Goal: Communication & Community: Answer question/provide support

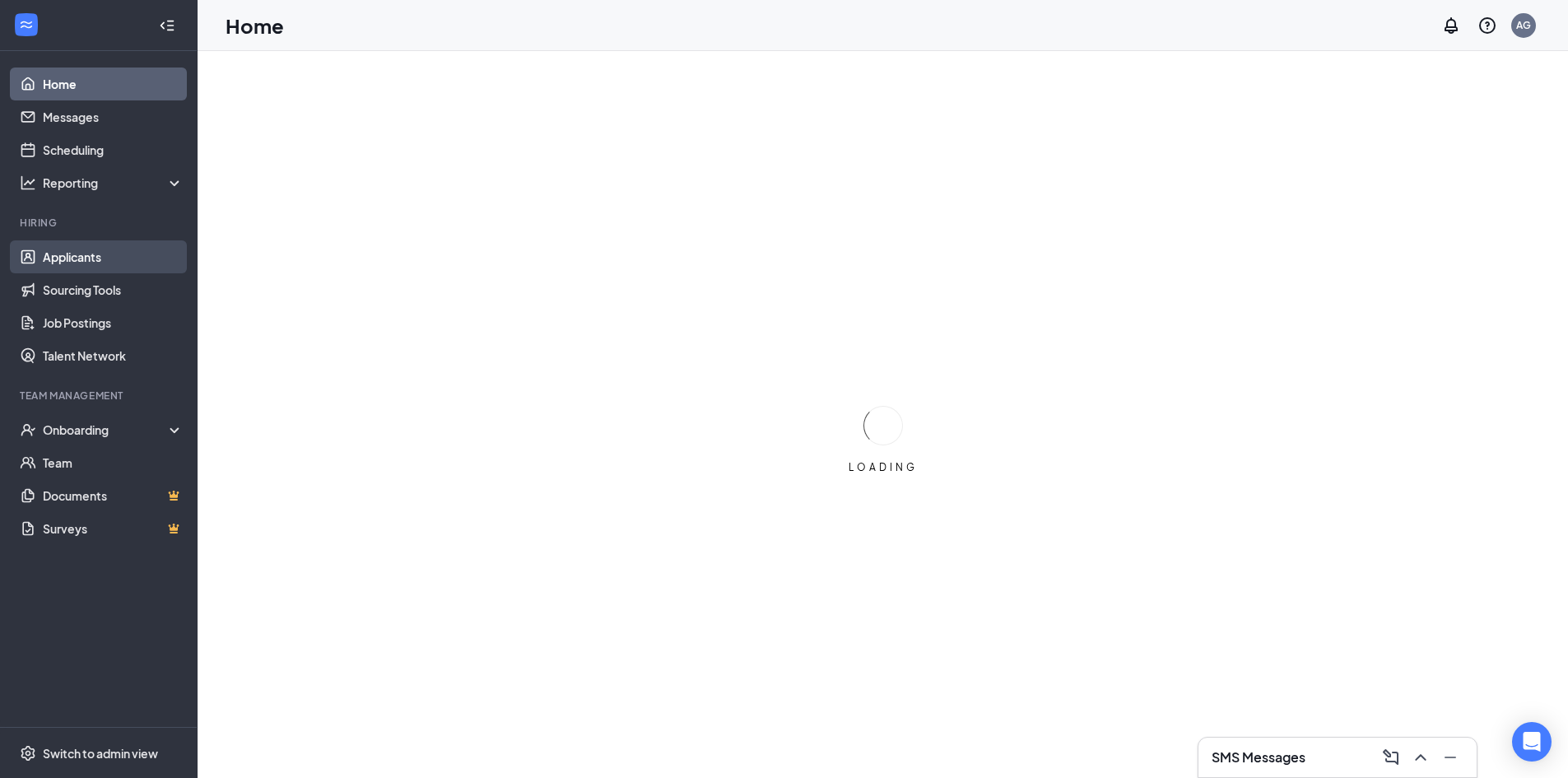
click at [75, 252] on link "Applicants" at bounding box center [113, 257] width 141 height 33
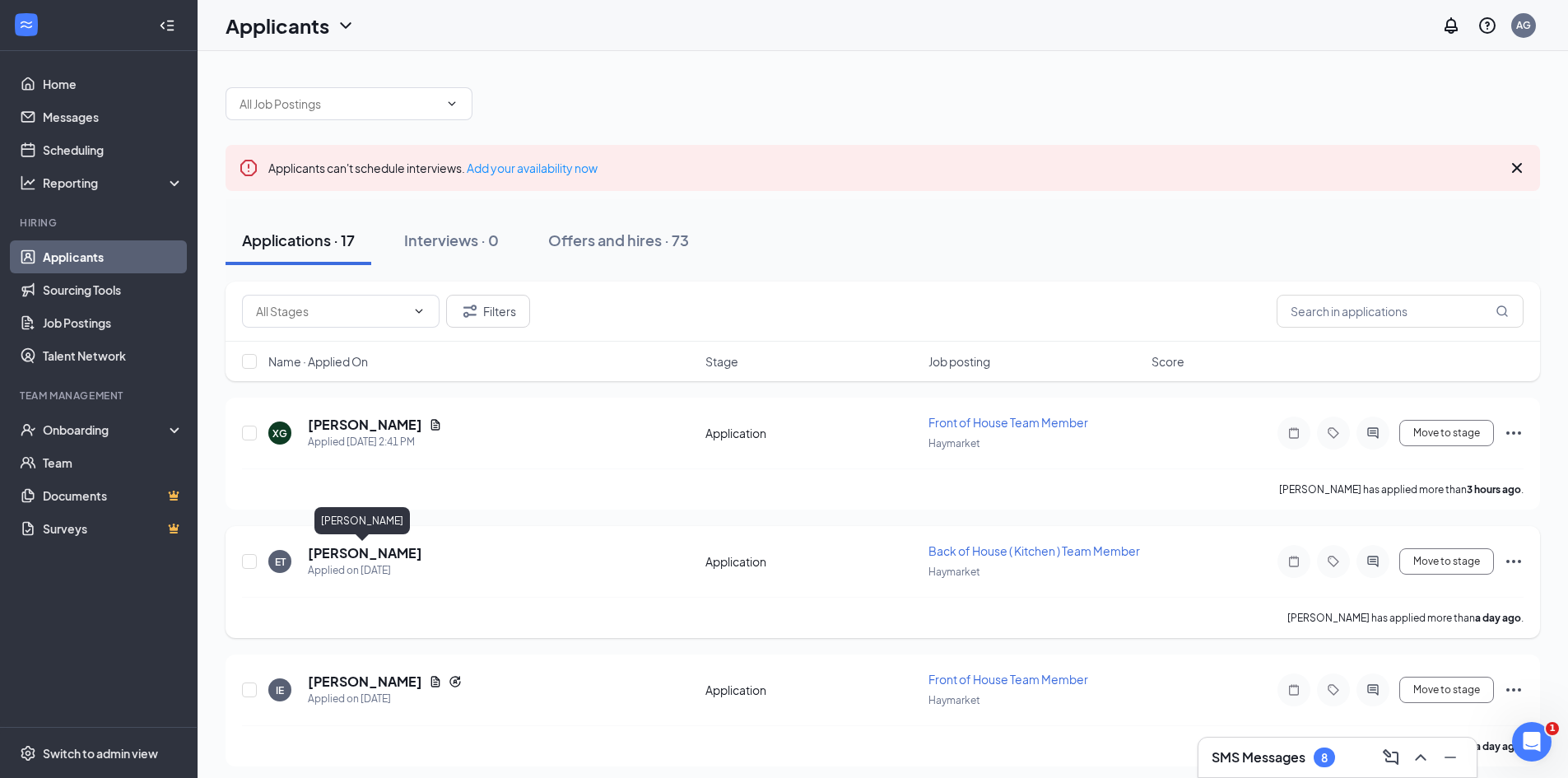
click at [333, 550] on h5 "[PERSON_NAME]" at bounding box center [364, 553] width 115 height 18
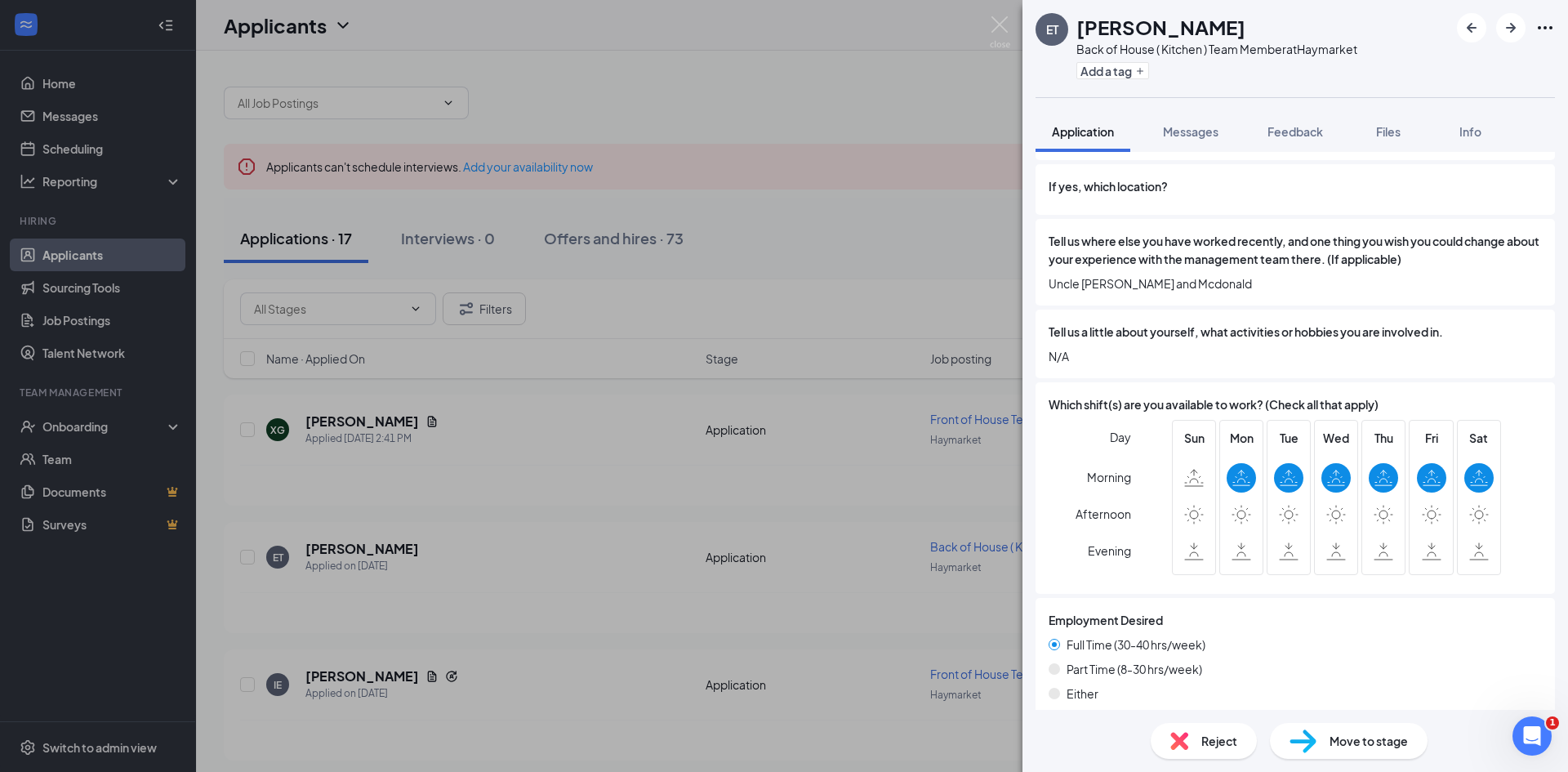
scroll to position [618, 0]
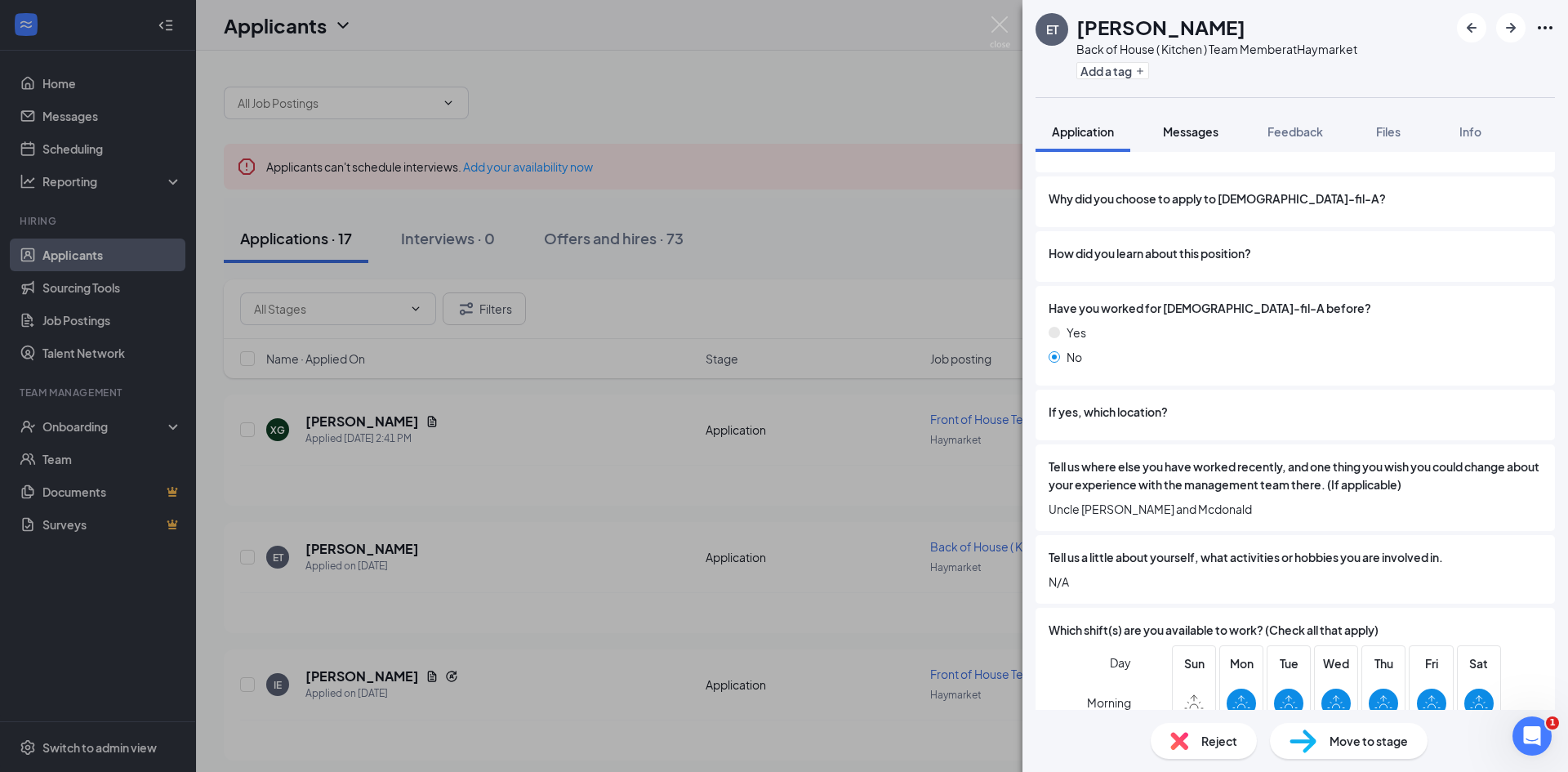
click at [1180, 136] on span "Messages" at bounding box center [1191, 131] width 56 height 14
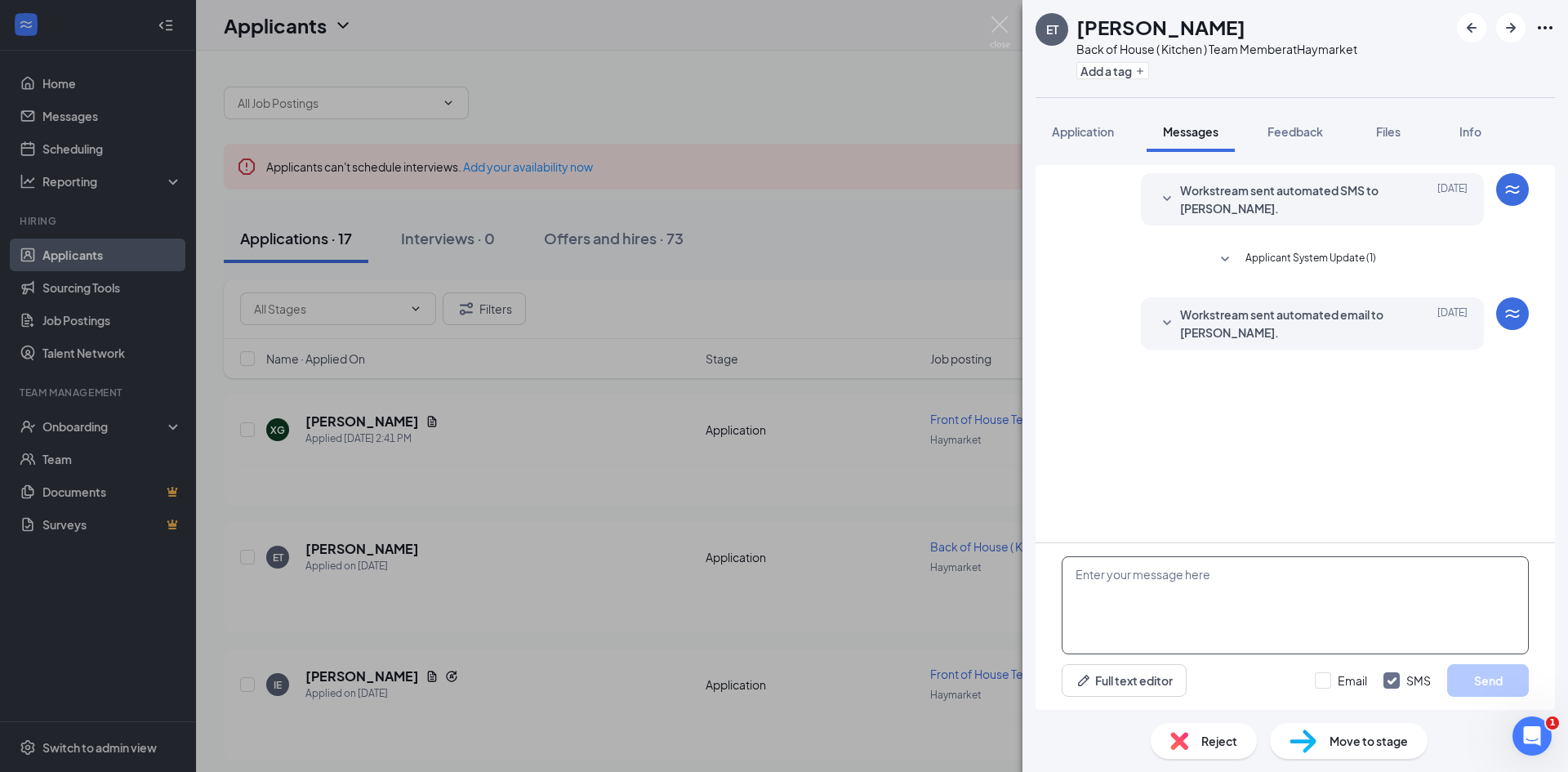
click at [1192, 576] on textarea at bounding box center [1295, 605] width 467 height 98
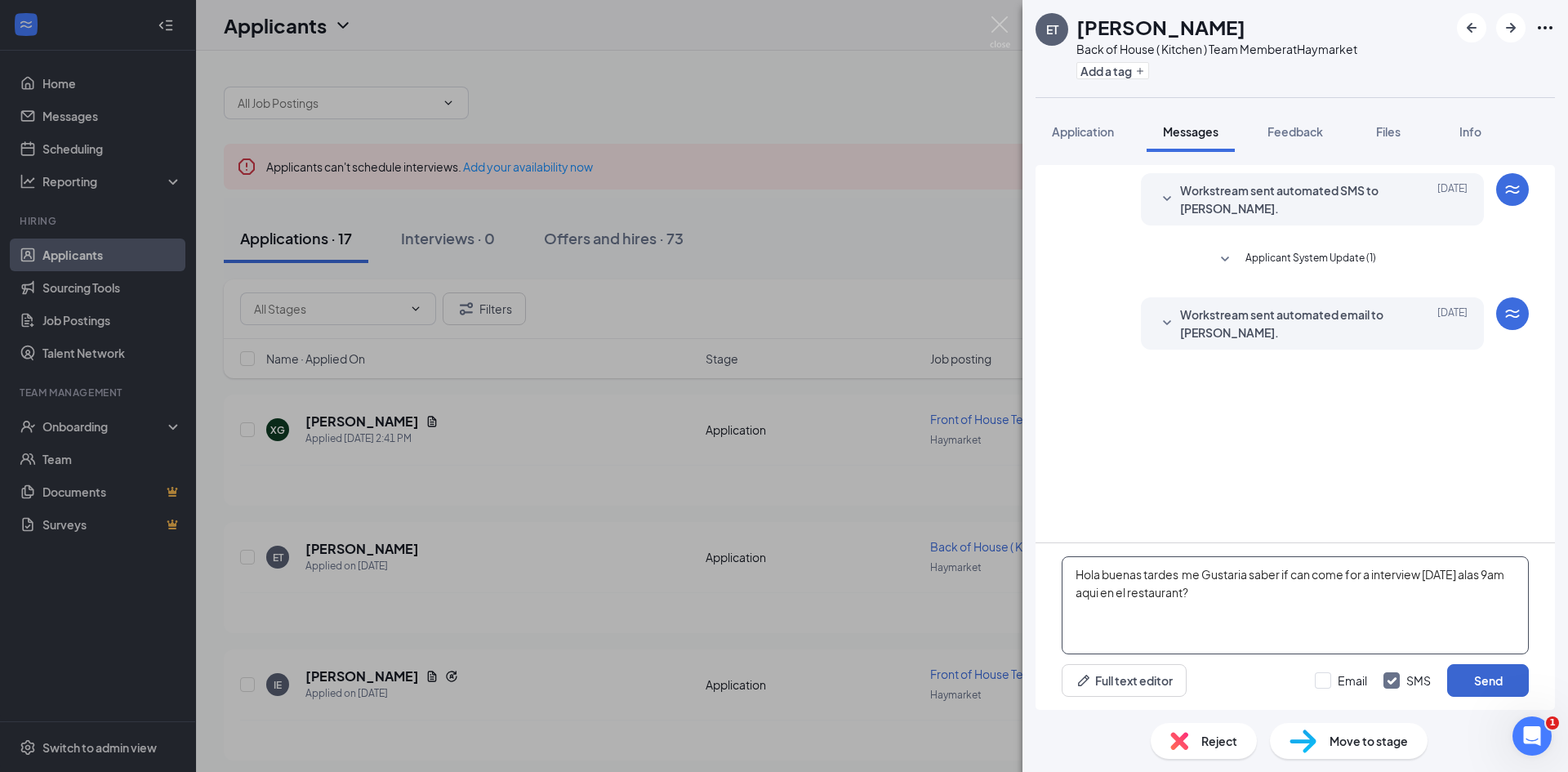
type textarea "Hola buenas tardes me Gustaria saber if can come for a interview [DATE] alas 9a…"
click at [1488, 680] on button "Send" at bounding box center [1487, 680] width 82 height 33
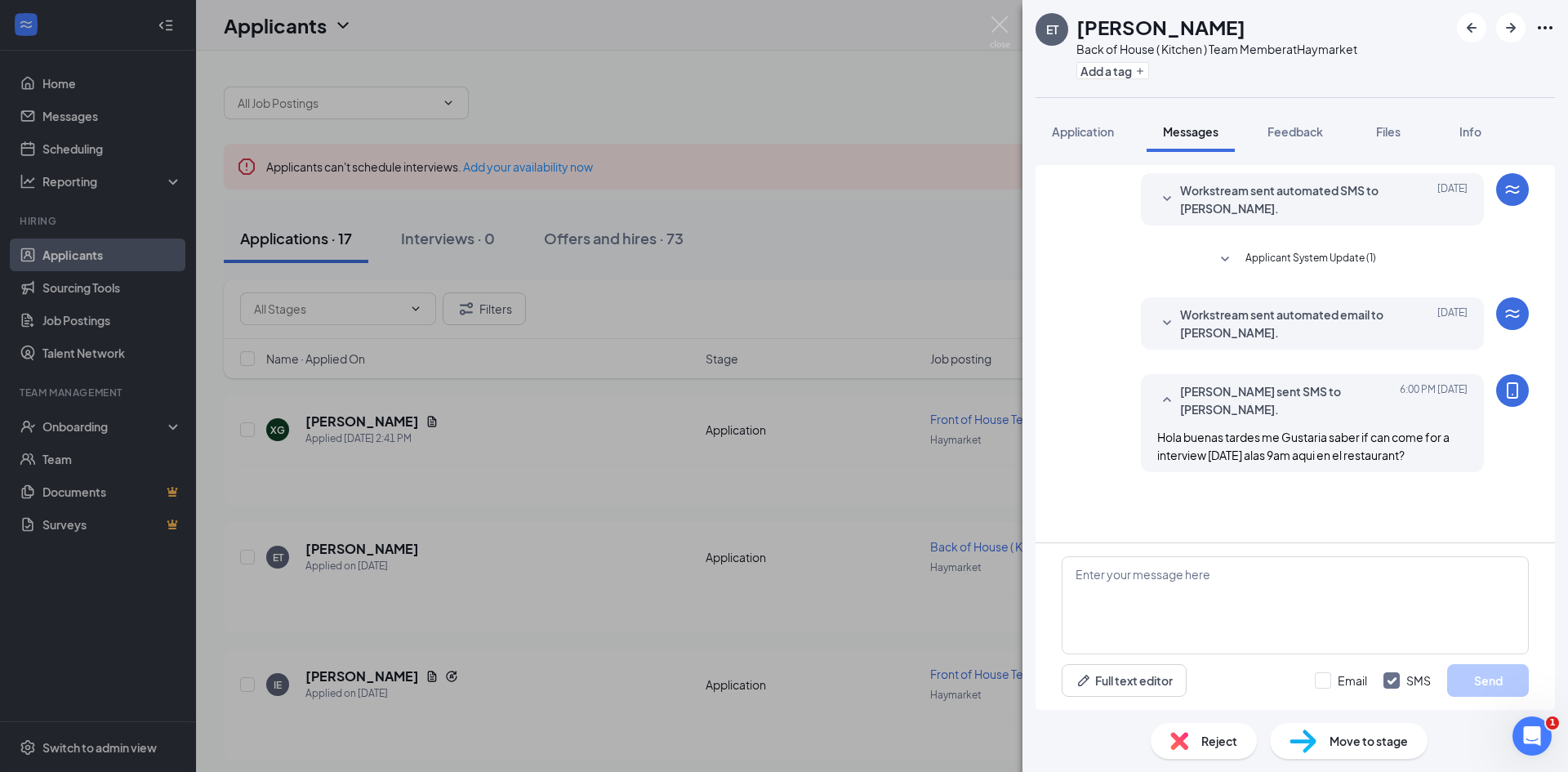
click at [1003, 9] on div "ET [PERSON_NAME] Back of House ( Kitchen ) Team Member at [GEOGRAPHIC_DATA] Add…" at bounding box center [784, 386] width 1568 height 772
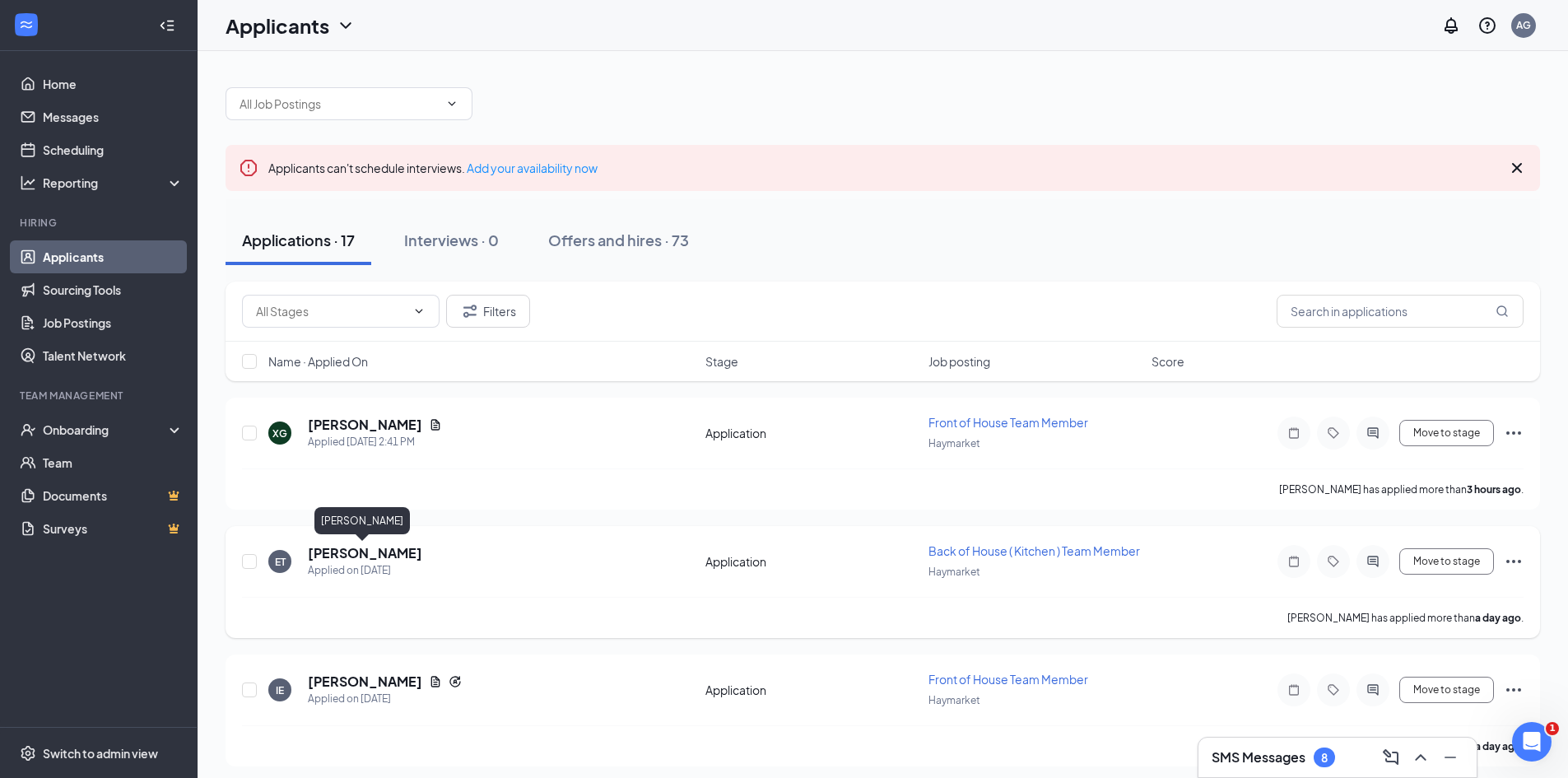
click at [367, 550] on h5 "[PERSON_NAME]" at bounding box center [364, 553] width 115 height 18
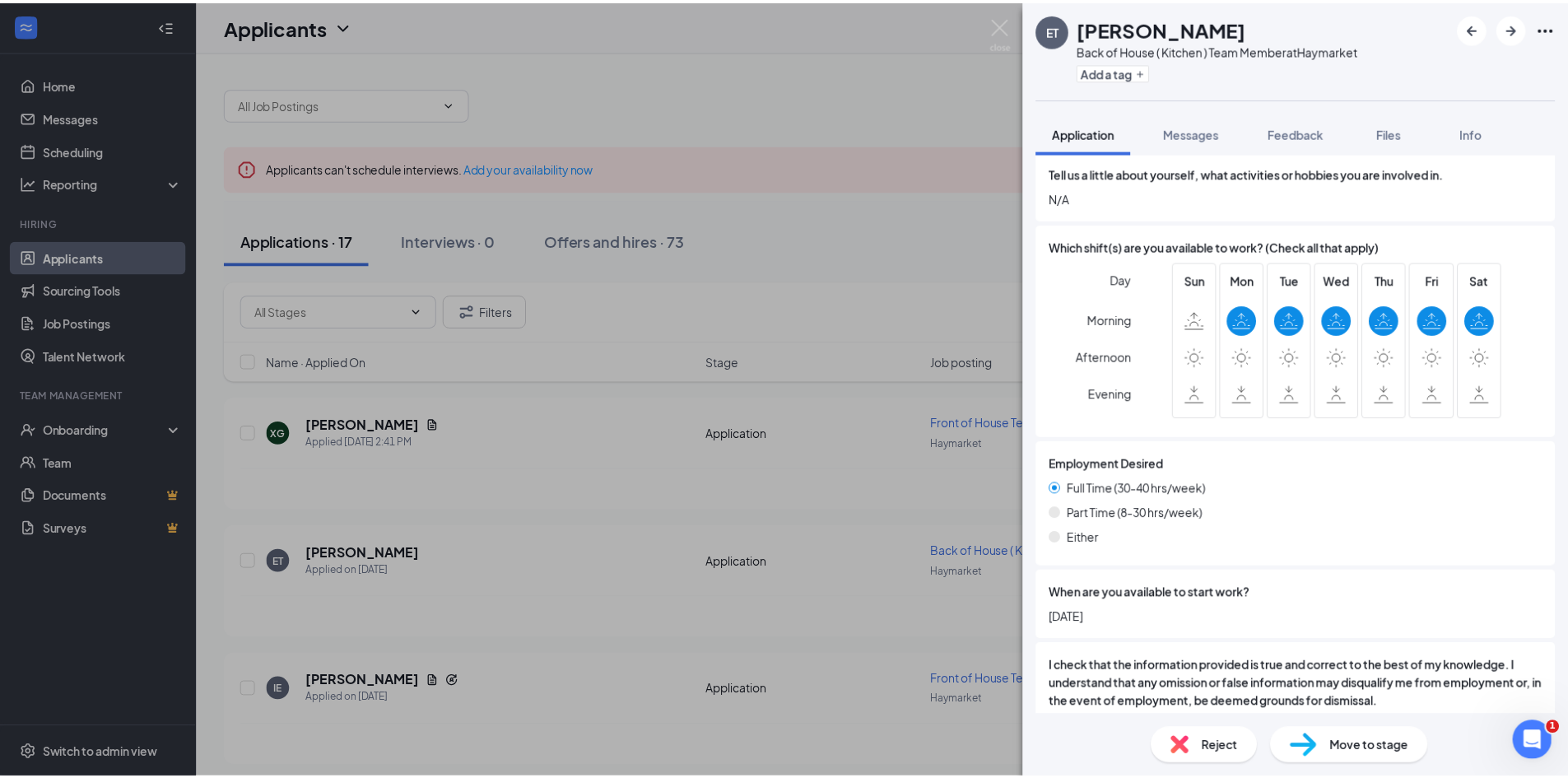
scroll to position [1034, 0]
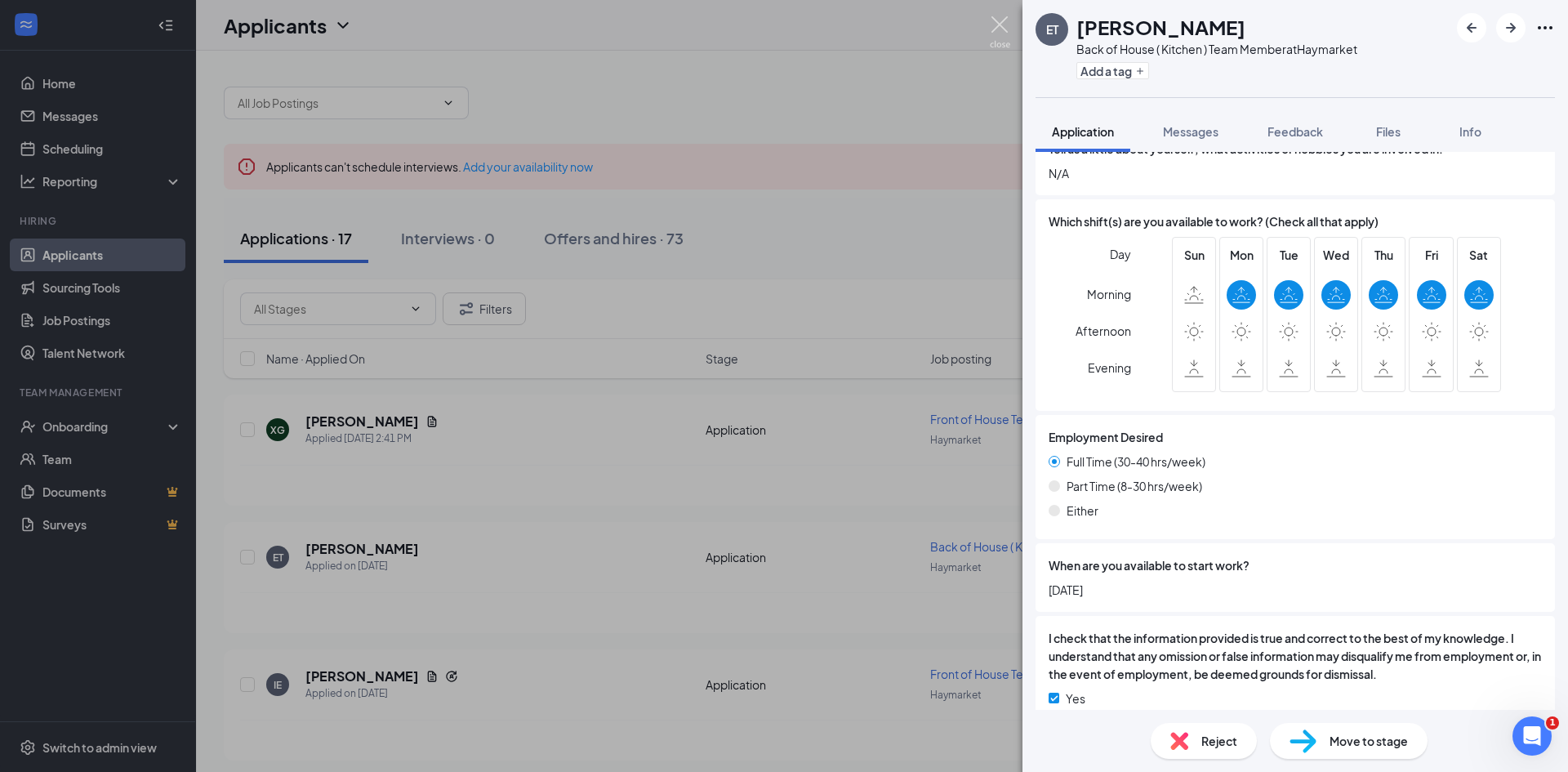
click at [1003, 24] on img at bounding box center [1000, 32] width 20 height 32
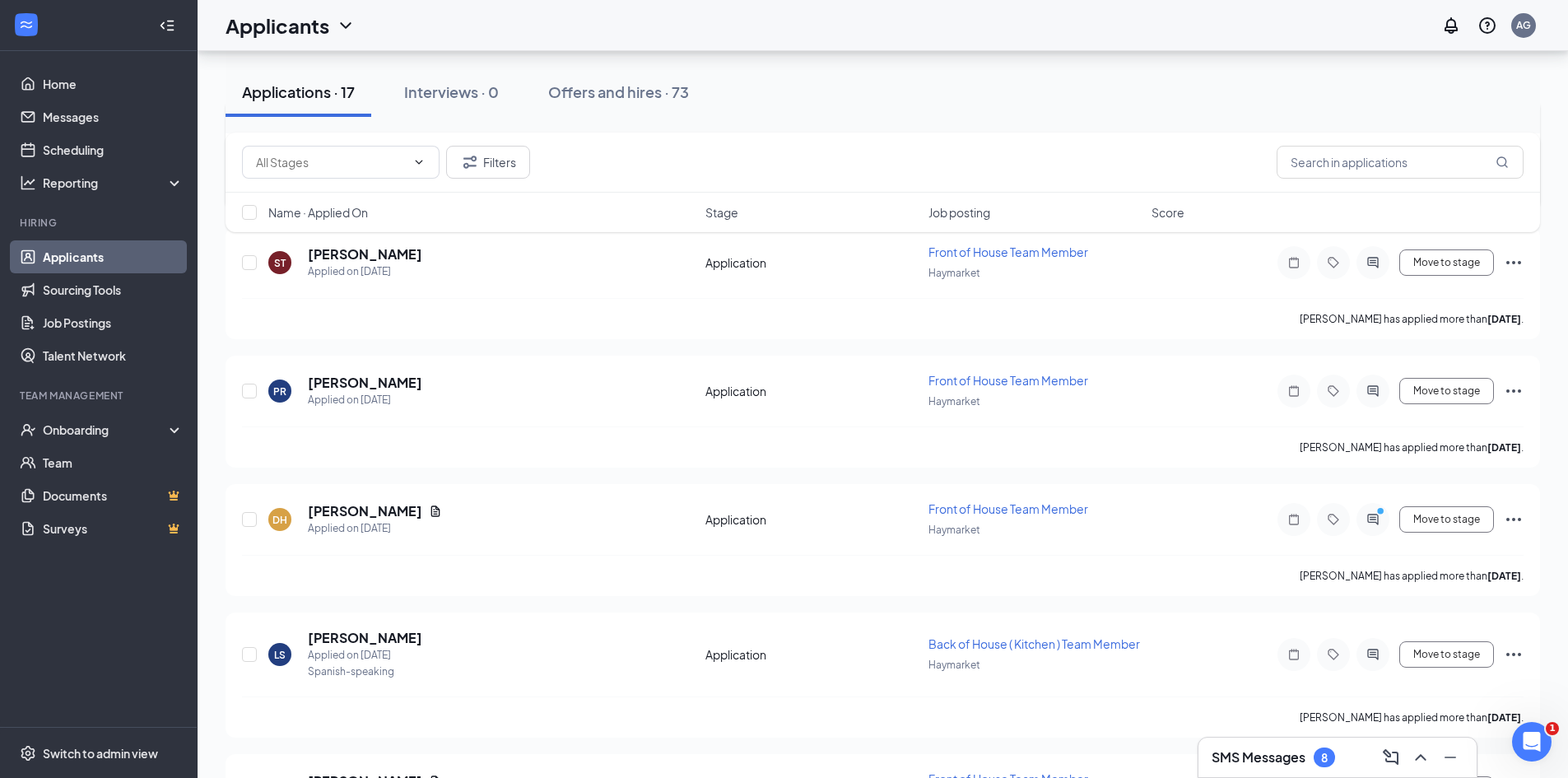
scroll to position [741, 0]
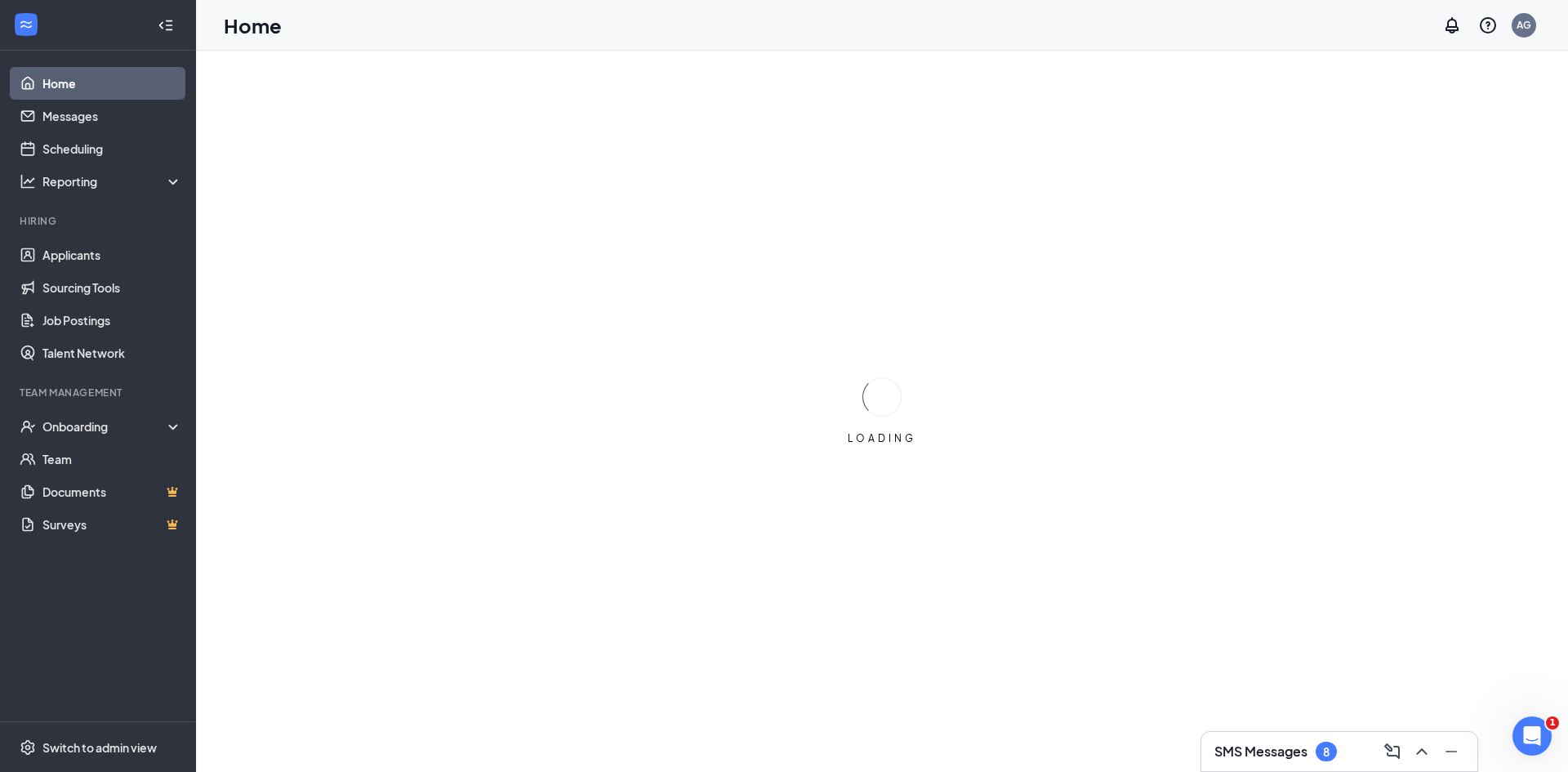
click at [1247, 753] on h3 "SMS Messages" at bounding box center [1260, 751] width 93 height 18
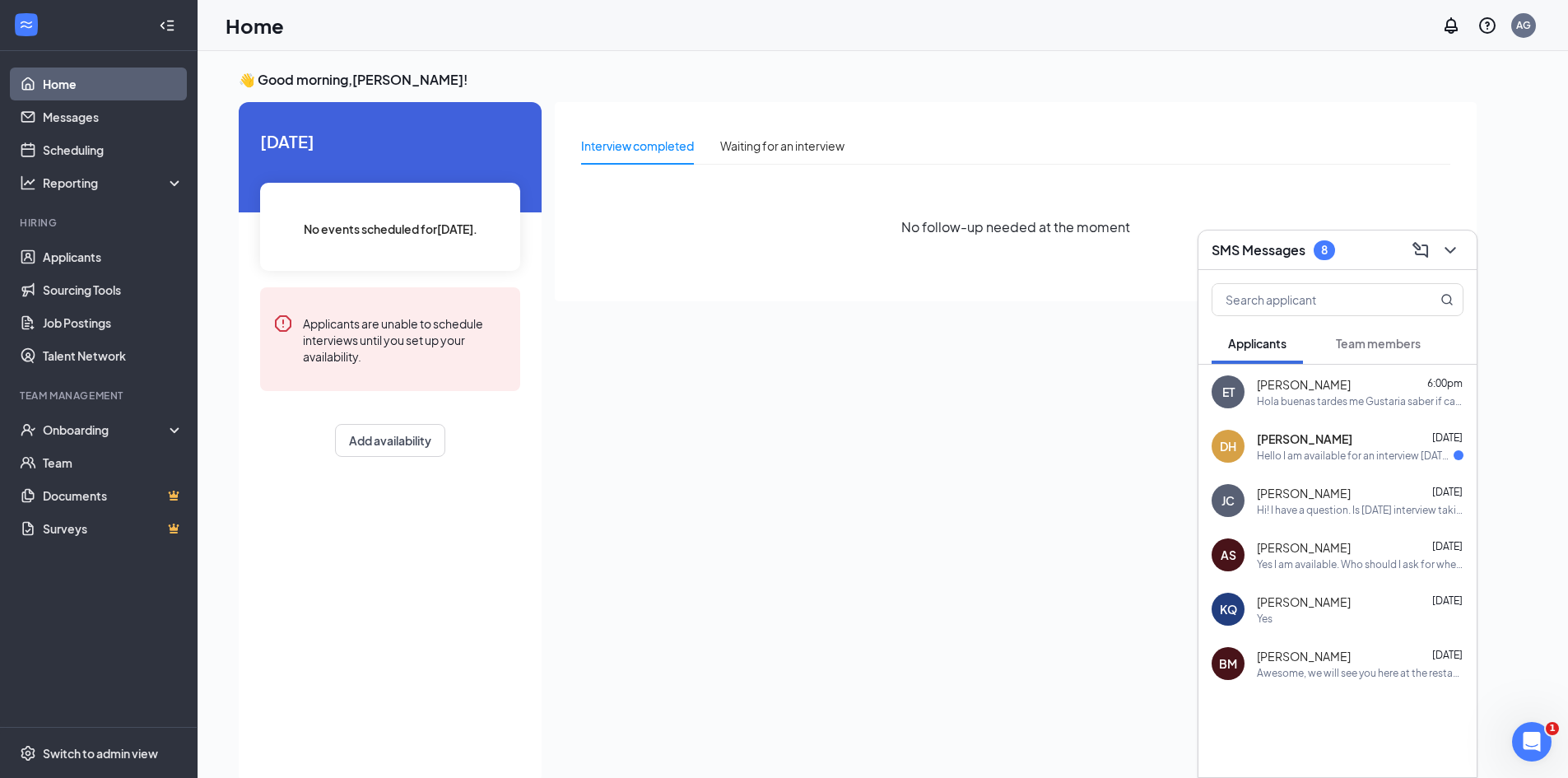
click at [1324, 395] on div "Hola buenas tardes me Gustaria saber if can come for a interview [DATE] alas 9a…" at bounding box center [1360, 401] width 206 height 14
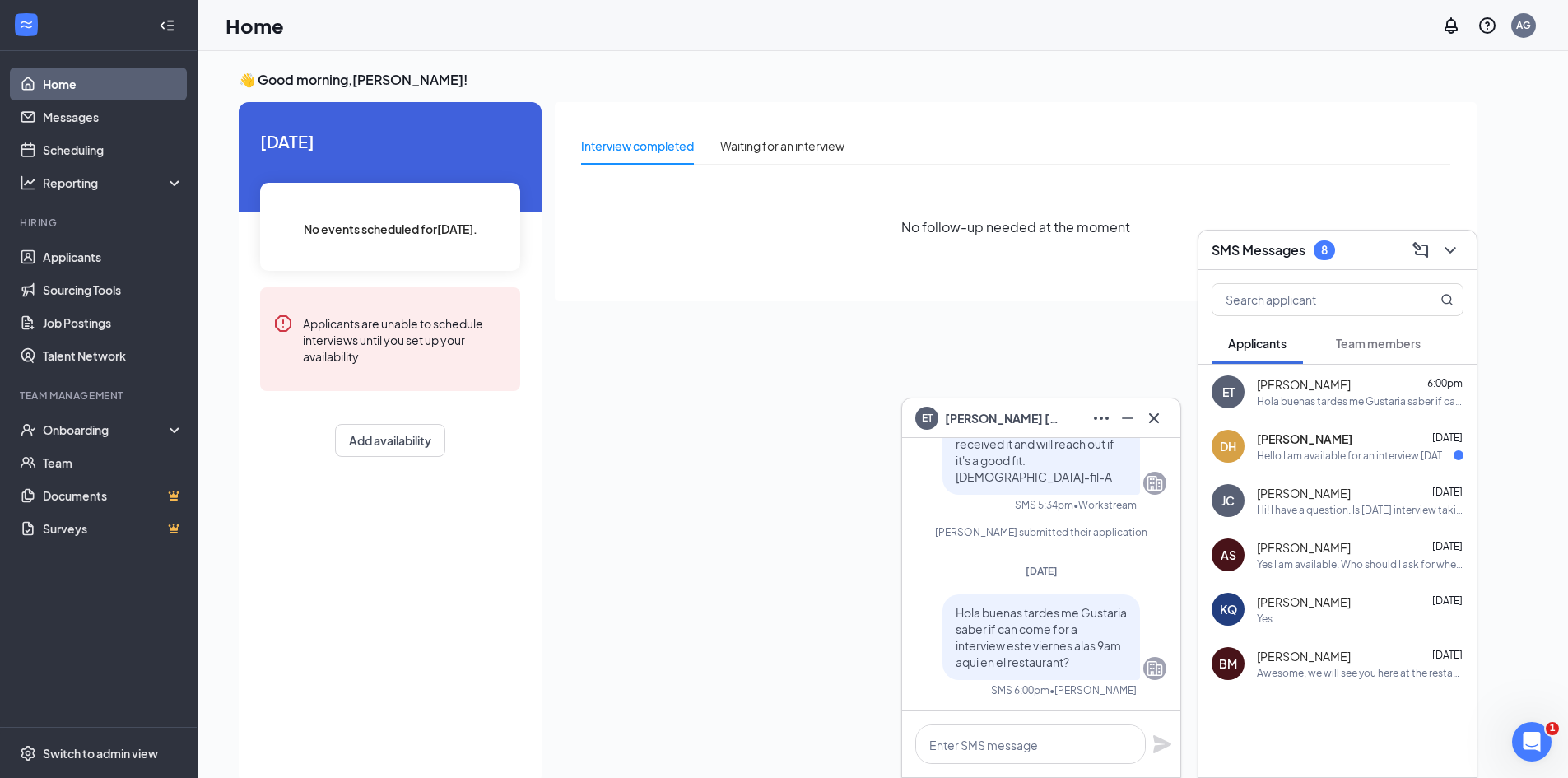
click at [1145, 481] on icon "Company" at bounding box center [1154, 482] width 20 height 20
click at [1167, 448] on div "ET Elizabeth Tobar Applicant Back of House ( Kitchen ) Team Member • Haymarket …" at bounding box center [1041, 428] width 279 height 563
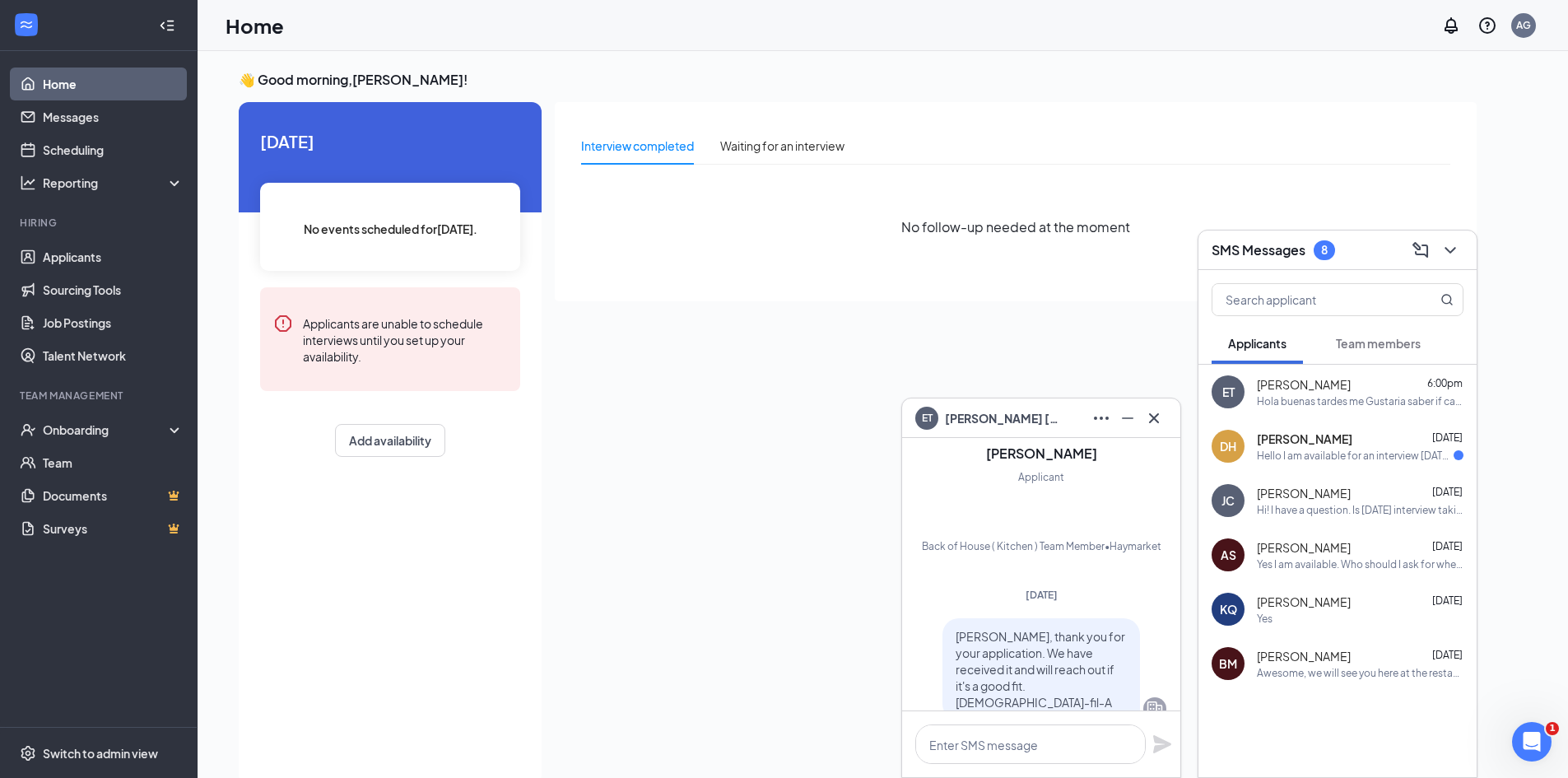
scroll to position [-290, 0]
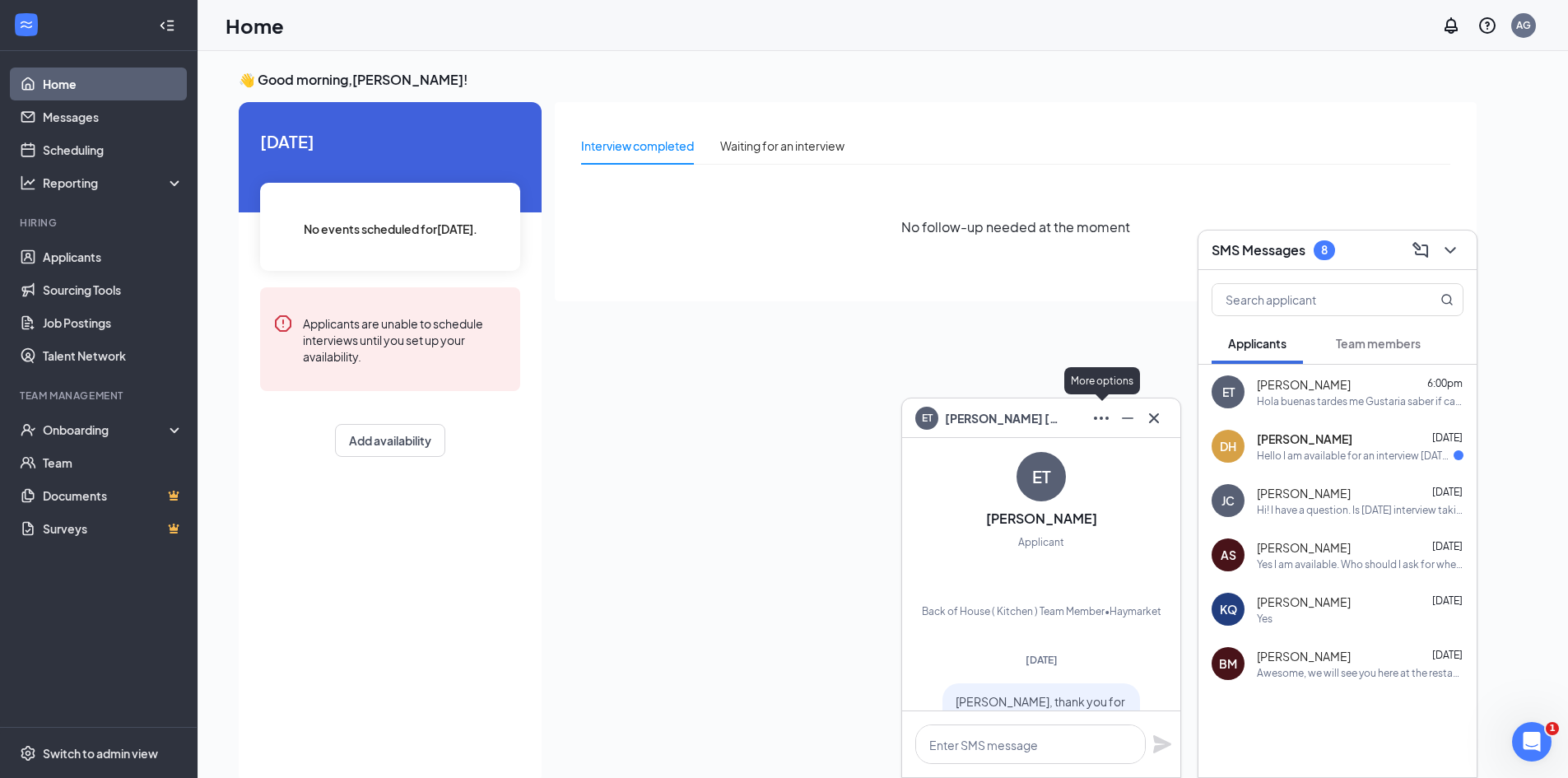
click at [1096, 415] on icon "Ellipses" at bounding box center [1101, 418] width 20 height 20
click at [1129, 417] on icon "Minimize" at bounding box center [1128, 418] width 12 height 2
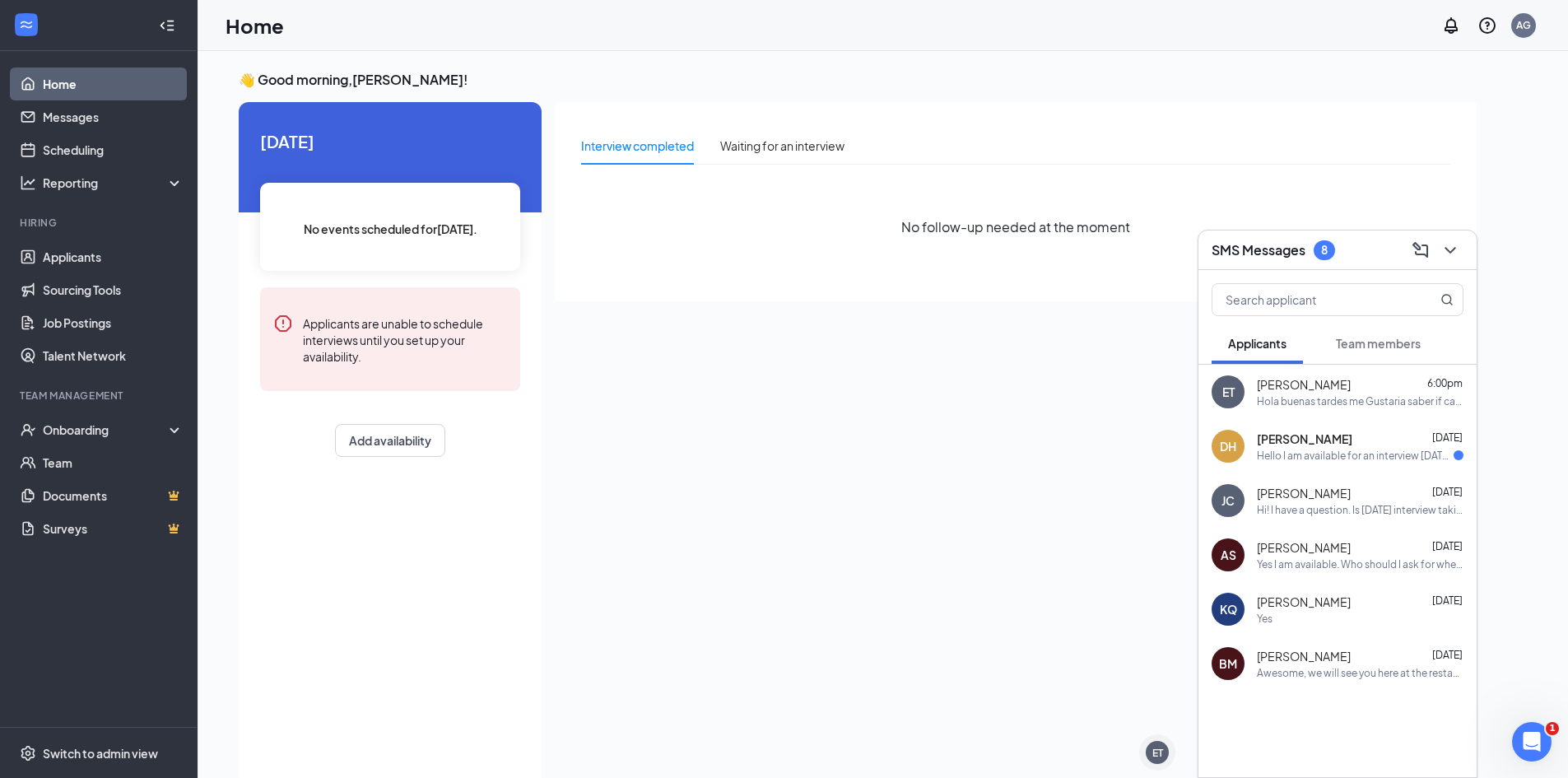
click at [1261, 386] on span "[PERSON_NAME]" at bounding box center [1304, 384] width 93 height 16
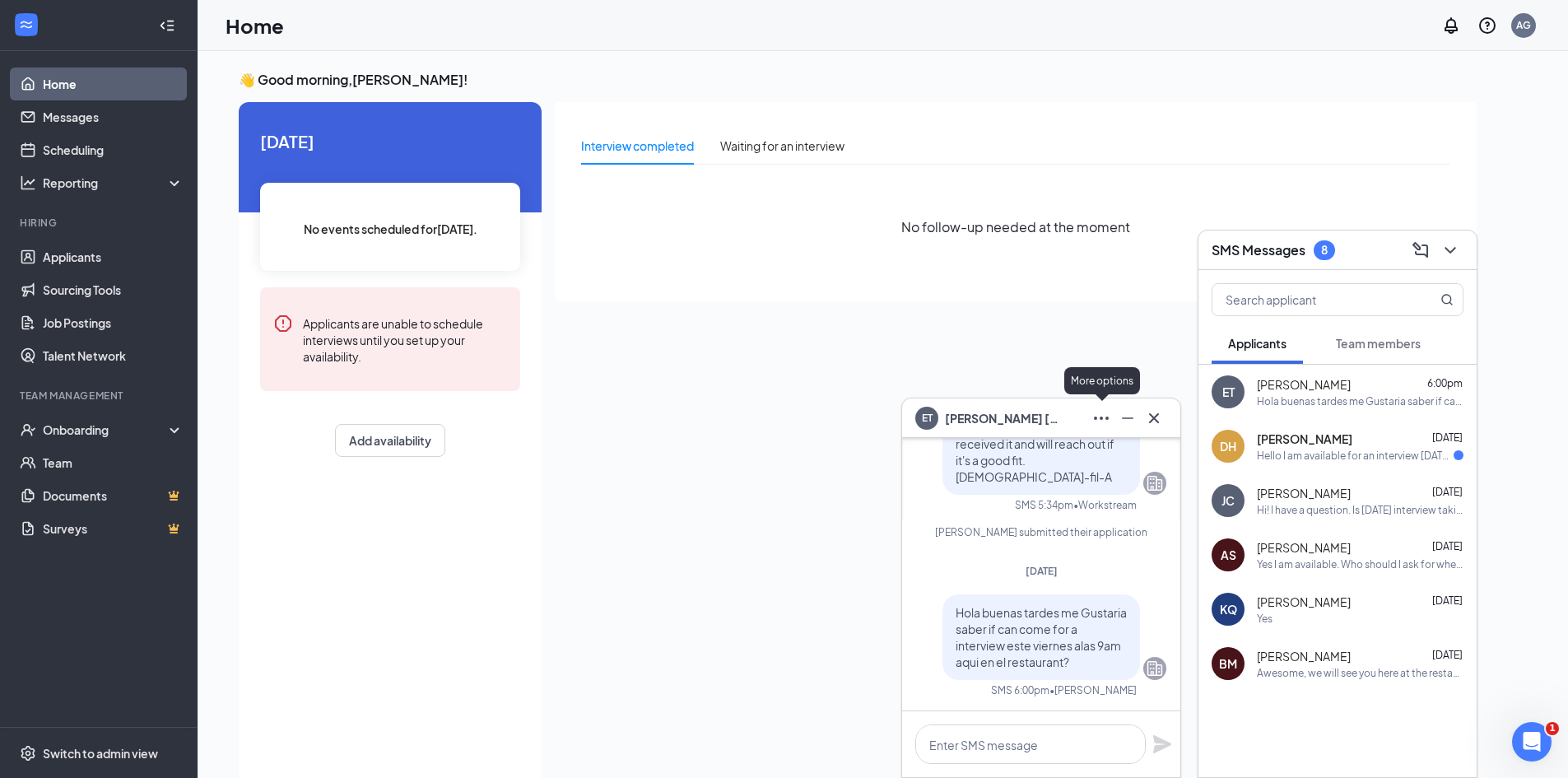
click at [1106, 414] on icon "Ellipses" at bounding box center [1101, 418] width 20 height 20
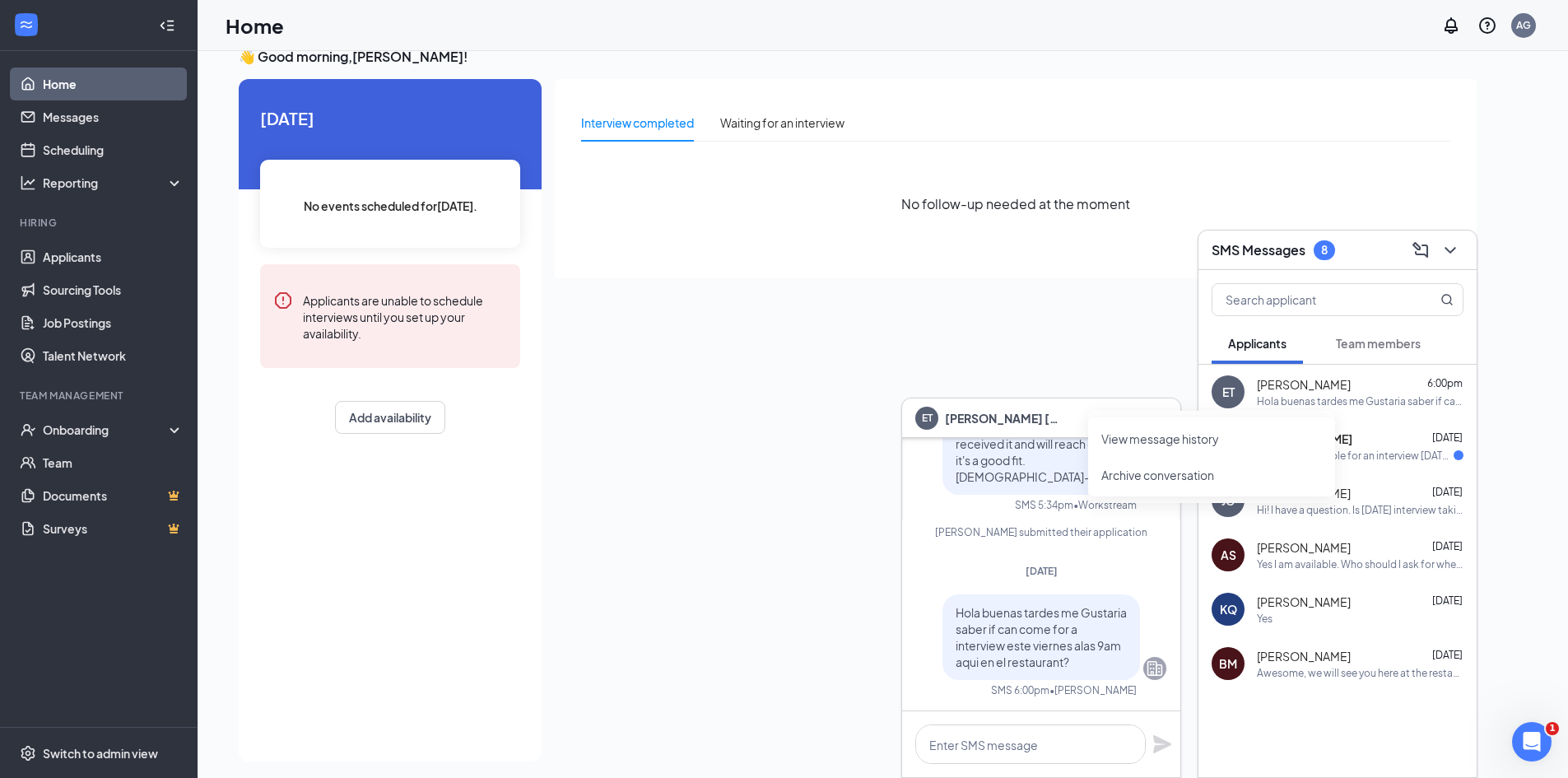
scroll to position [35, 0]
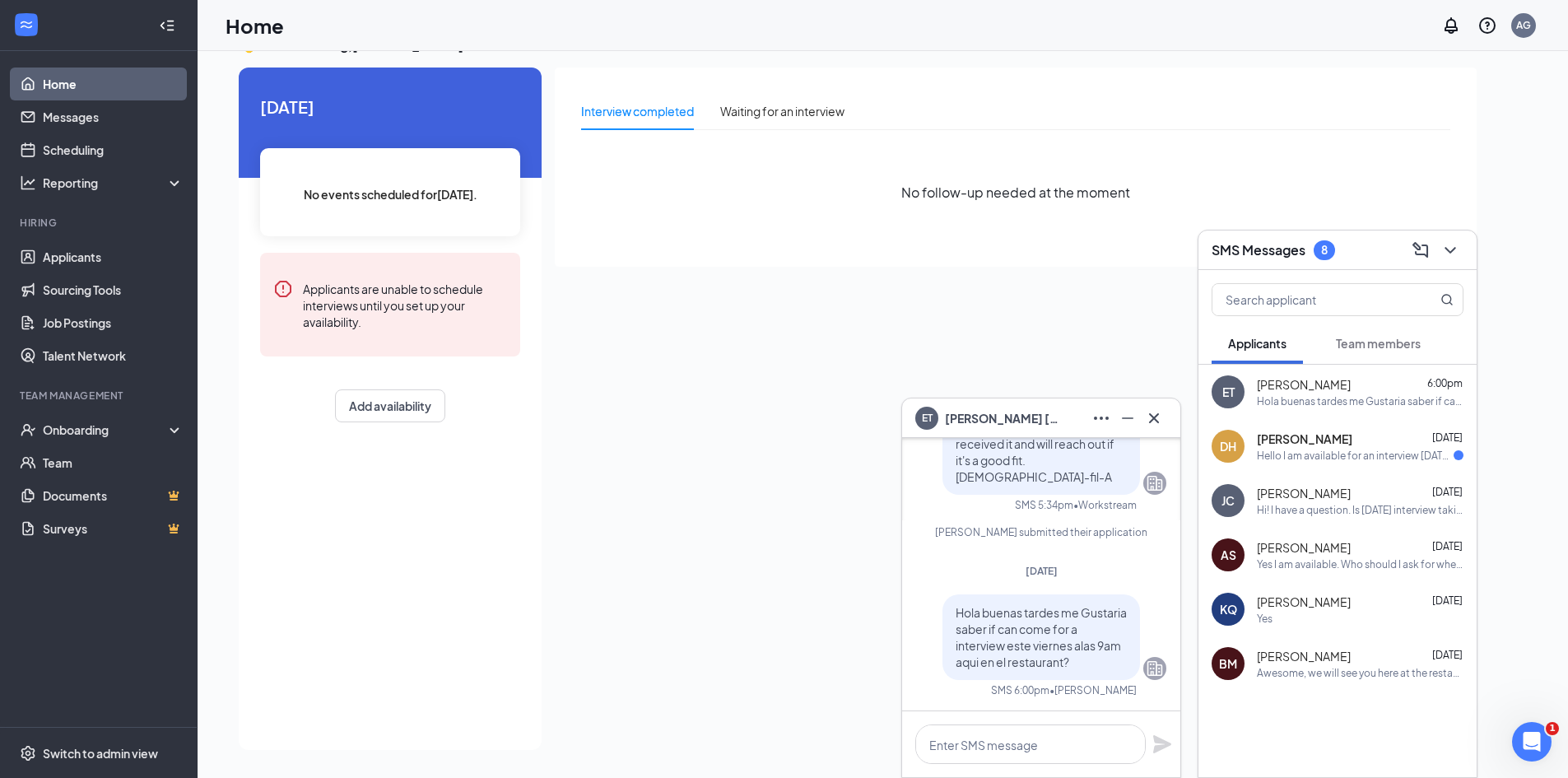
click at [1154, 662] on div "ET Elizabeth Tobar Applicant Back of House ( Kitchen ) Team Member • Haymarket …" at bounding box center [1041, 428] width 279 height 563
click at [1064, 643] on span "Hola buenas tardes me Gustaria saber if can come for a interview [DATE] alas 9a…" at bounding box center [1041, 637] width 172 height 65
click at [1066, 636] on p "Hola buenas tardes me Gustaria saber if can come for a interview [DATE] alas 9a…" at bounding box center [1041, 637] width 172 height 66
drag, startPoint x: 1066, startPoint y: 634, endPoint x: 1071, endPoint y: 623, distance: 12.1
click at [1069, 631] on span "Hola buenas tardes me Gustaria saber if can come for a interview [DATE] alas 9a…" at bounding box center [1041, 637] width 172 height 65
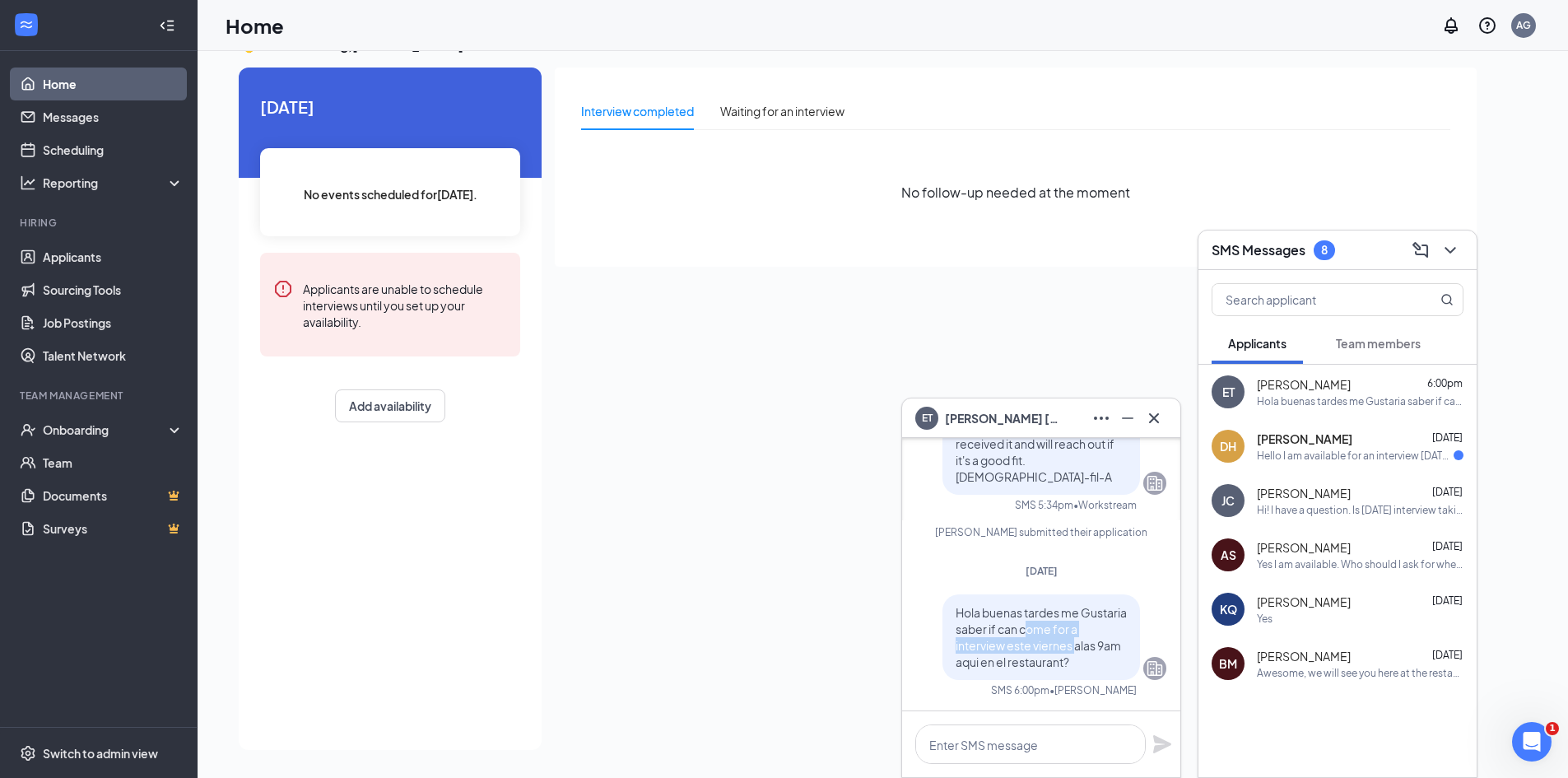
drag, startPoint x: 1071, startPoint y: 623, endPoint x: 1086, endPoint y: 581, distance: 44.6
click at [1072, 622] on span "Hola buenas tardes me Gustaria saber if can come for a interview [DATE] alas 9a…" at bounding box center [1041, 637] width 172 height 65
click at [1097, 466] on span "[PERSON_NAME], thank you for your application. We have received it and will rea…" at bounding box center [1041, 443] width 170 height 81
click at [1057, 651] on span "Hola buenas tardes me Gustaria saber if can come for a interview [DATE] alas 9a…" at bounding box center [1041, 637] width 172 height 65
click at [1058, 648] on span "Hola buenas tardes me Gustaria saber if can come for a interview [DATE] alas 9a…" at bounding box center [1041, 637] width 172 height 65
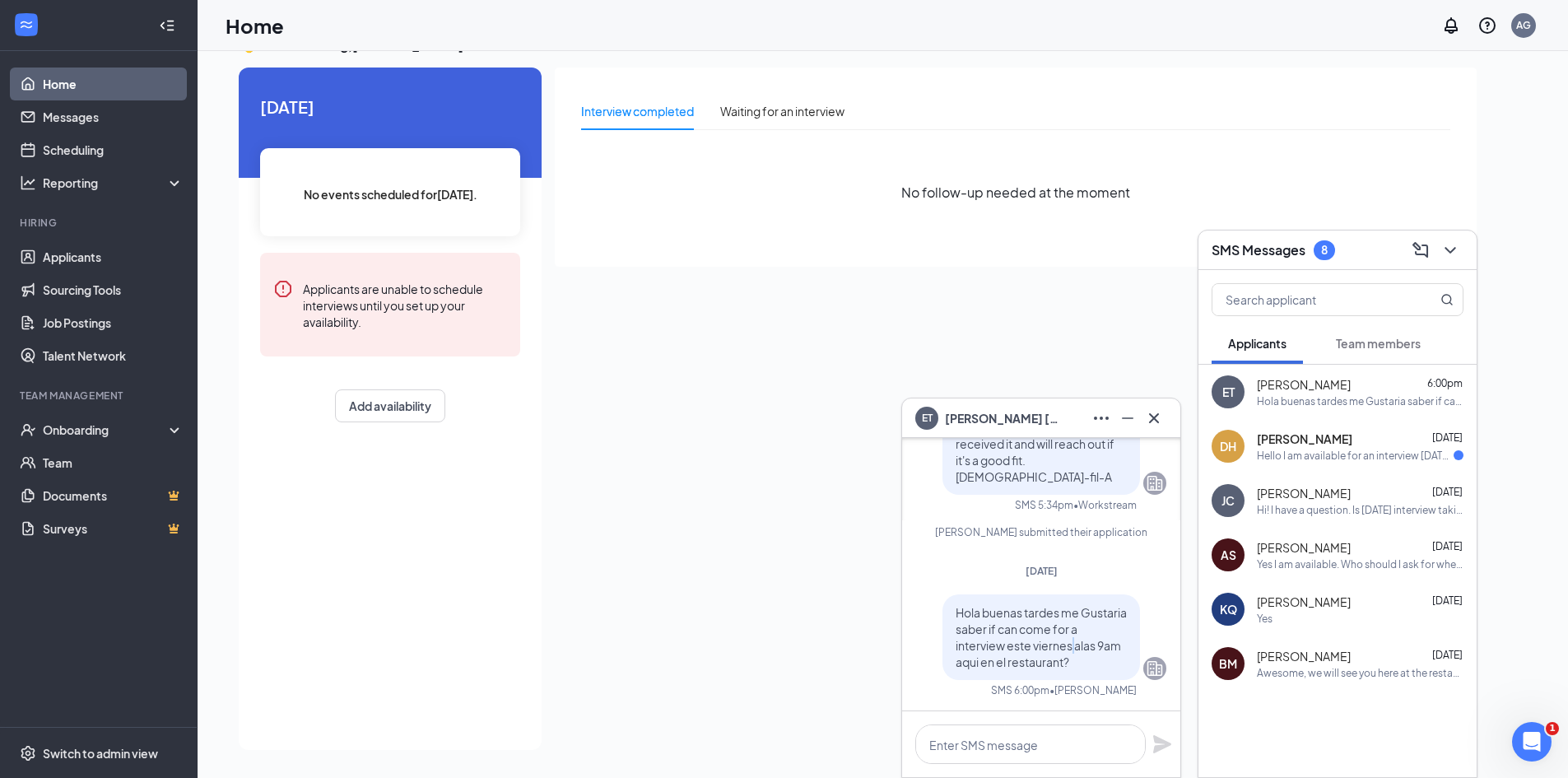
click at [1058, 648] on span "Hola buenas tardes me Gustaria saber if can come for a interview [DATE] alas 9a…" at bounding box center [1041, 637] width 172 height 65
click at [1145, 666] on icon "Company" at bounding box center [1154, 668] width 20 height 20
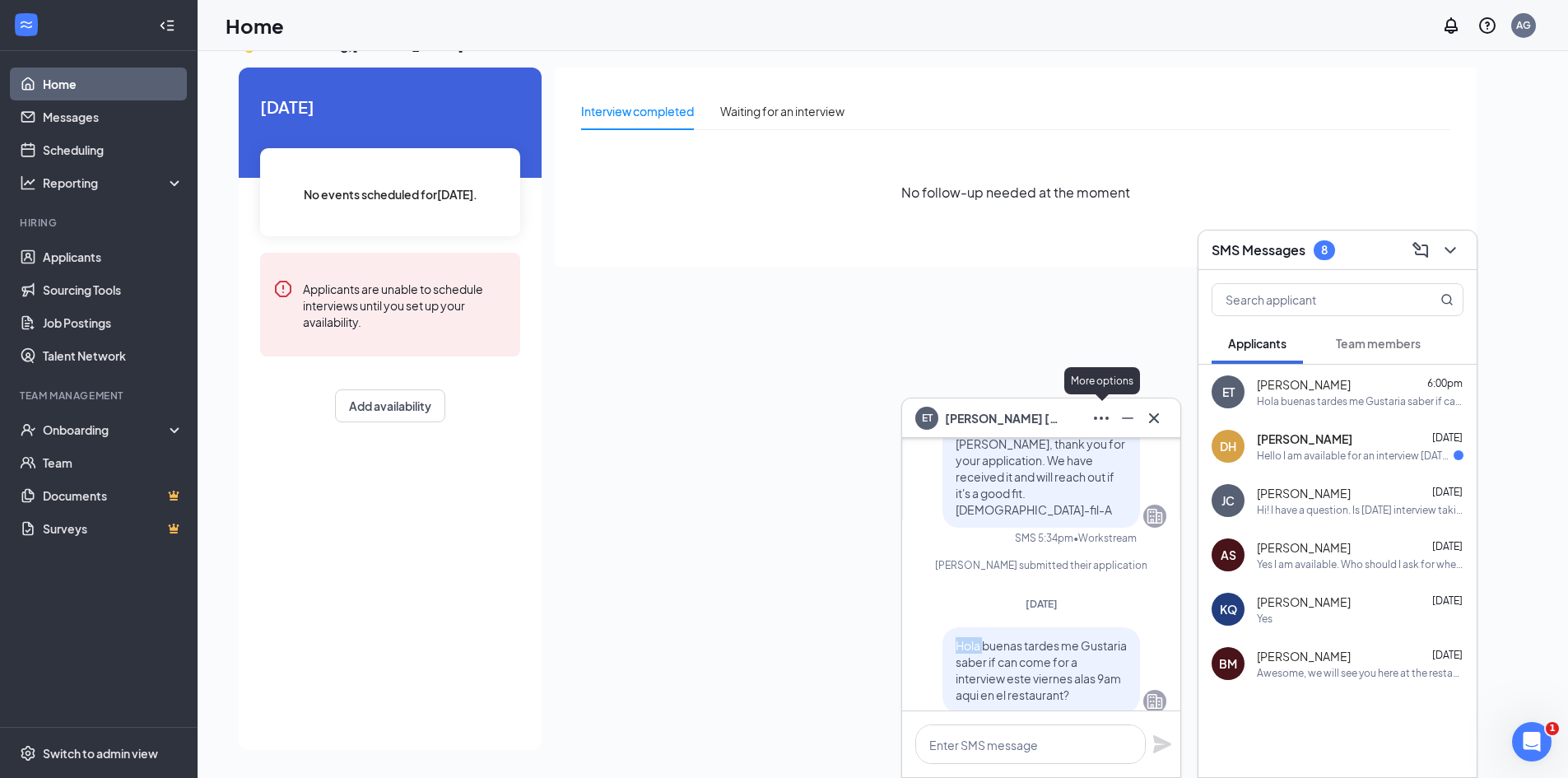
click at [1105, 414] on icon "Ellipses" at bounding box center [1101, 418] width 20 height 20
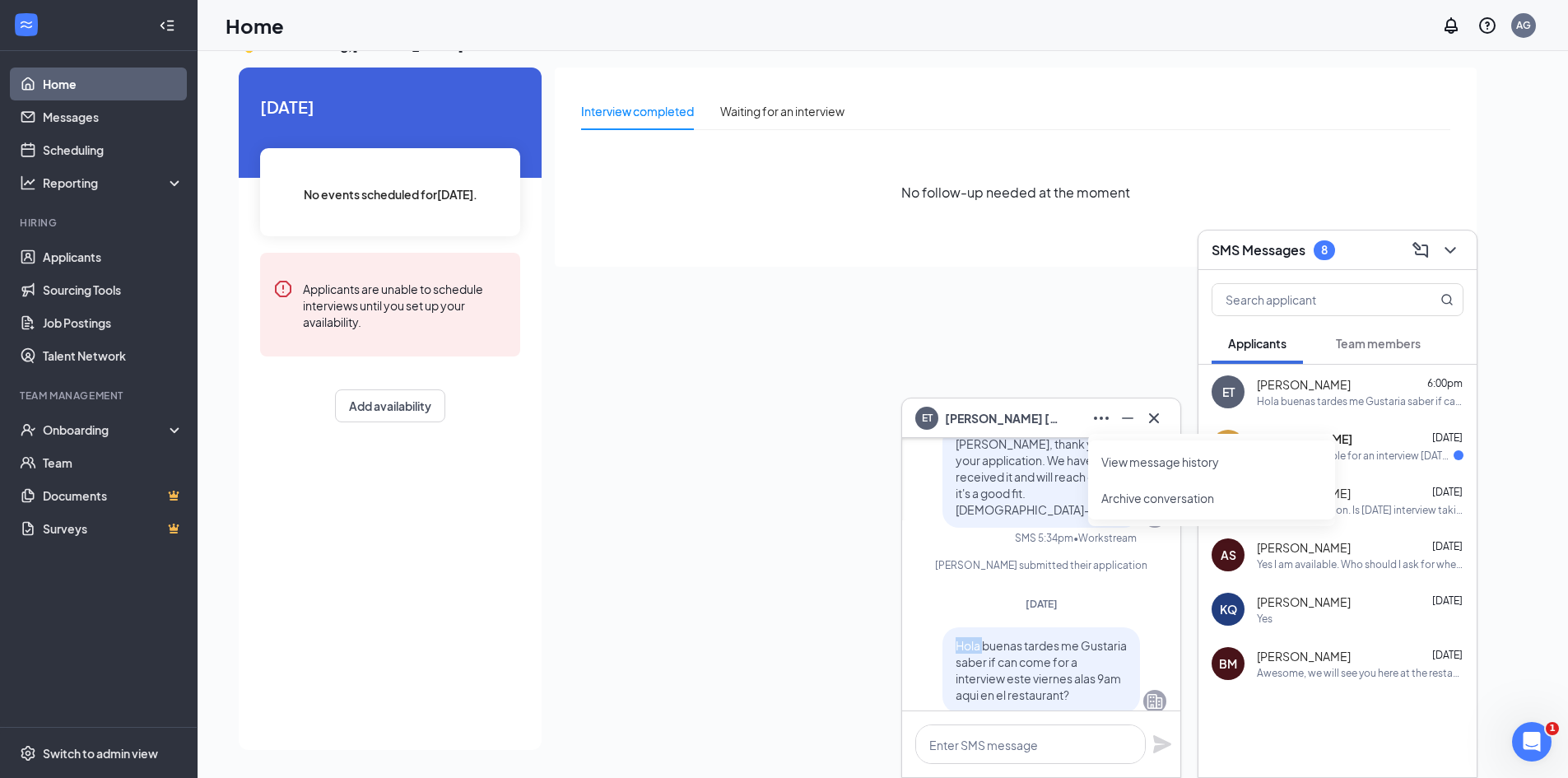
click at [1128, 460] on link "View message history" at bounding box center [1212, 461] width 221 height 16
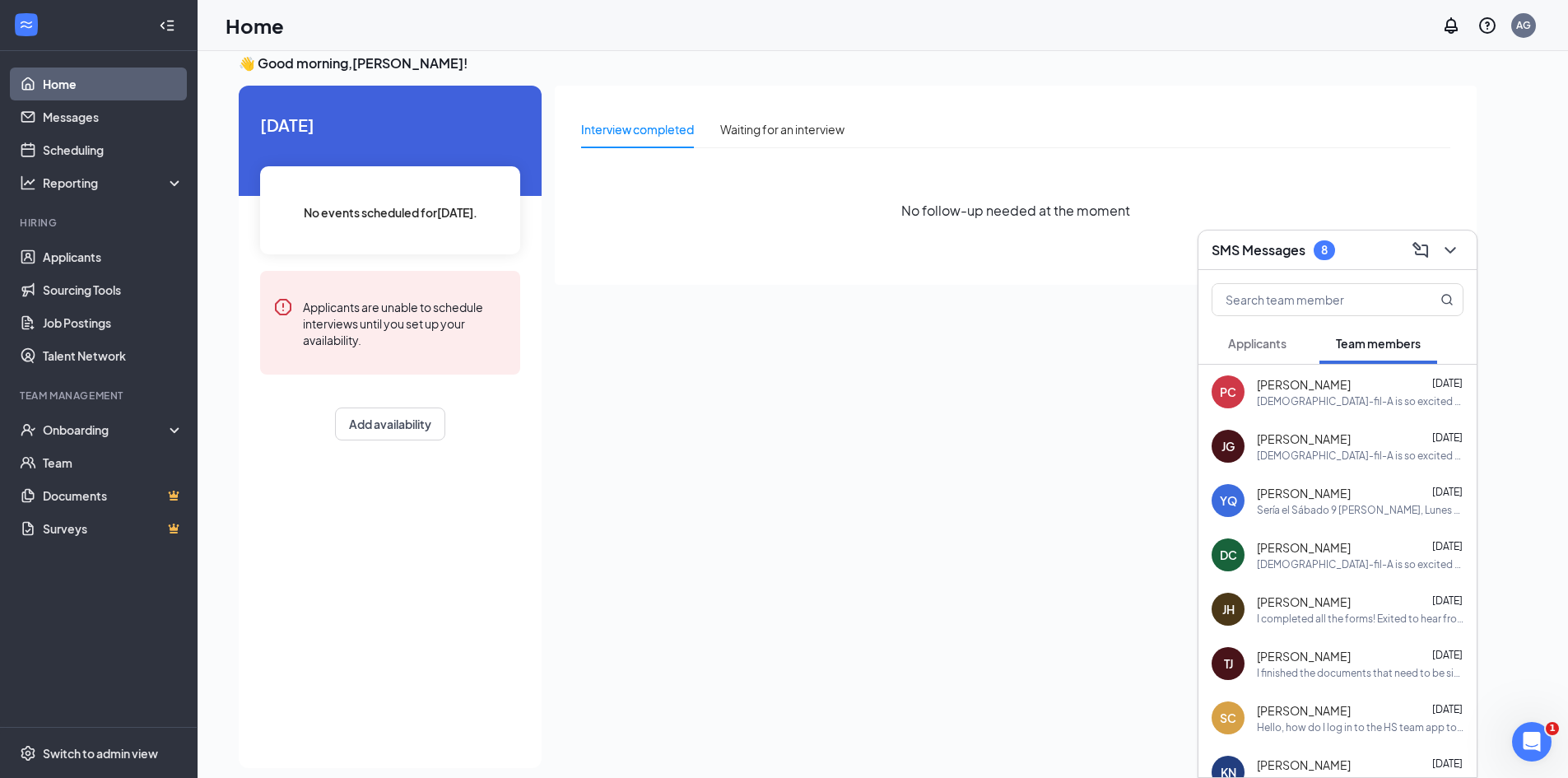
scroll to position [0, 0]
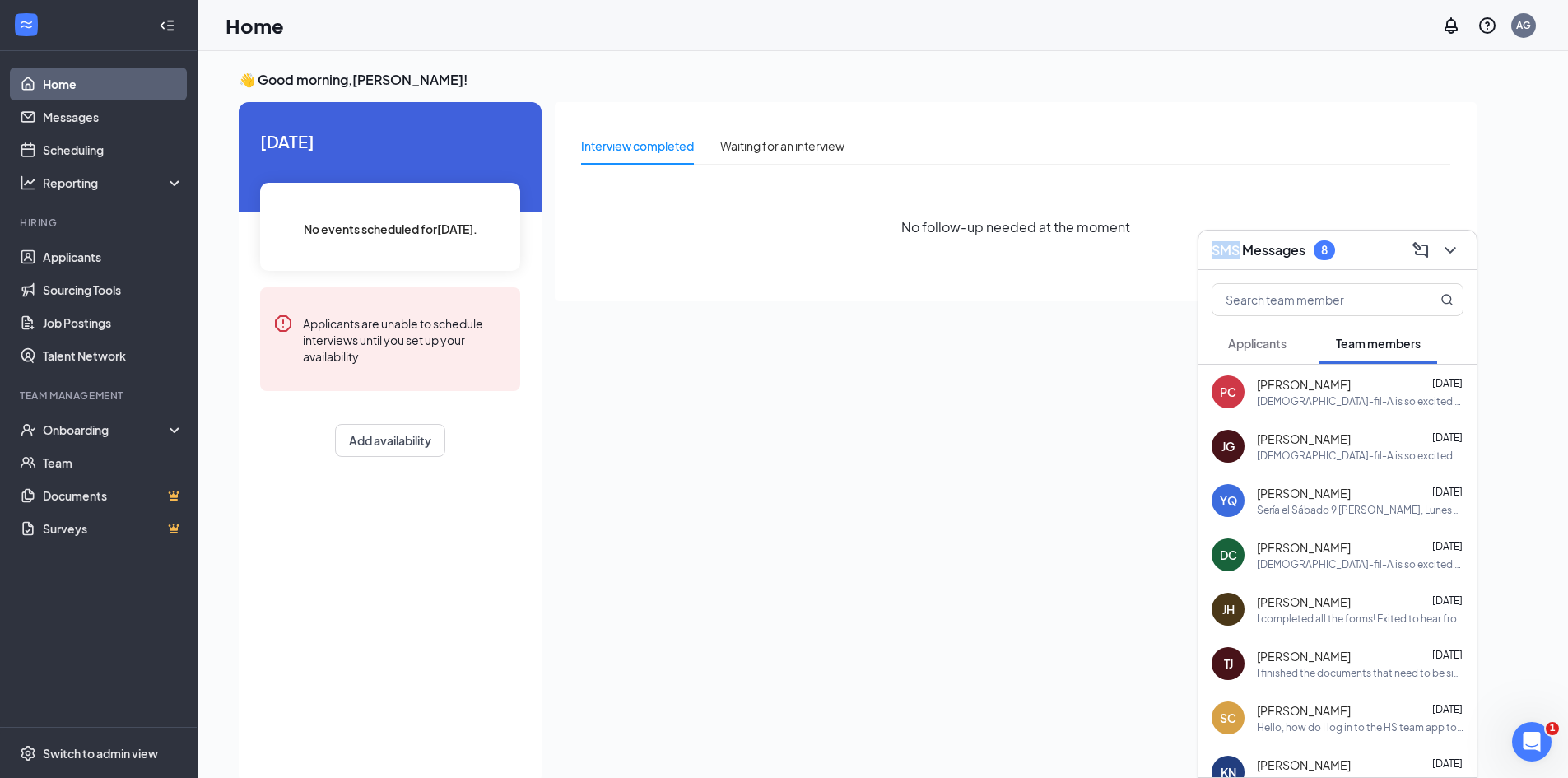
click at [1212, 250] on h3 "SMS Messages" at bounding box center [1259, 250] width 93 height 18
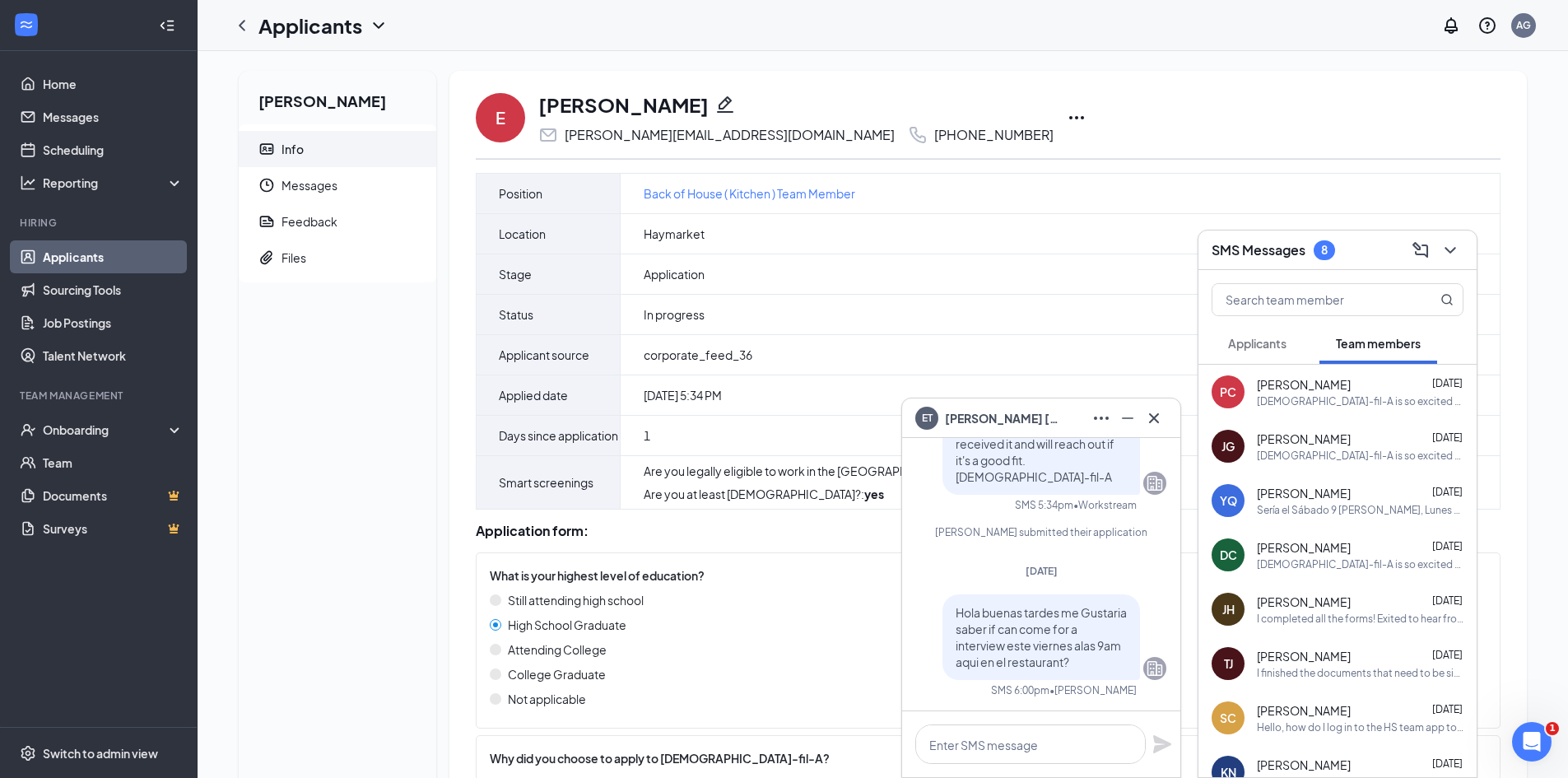
click at [1067, 110] on icon "Ellipses" at bounding box center [1076, 117] width 20 height 20
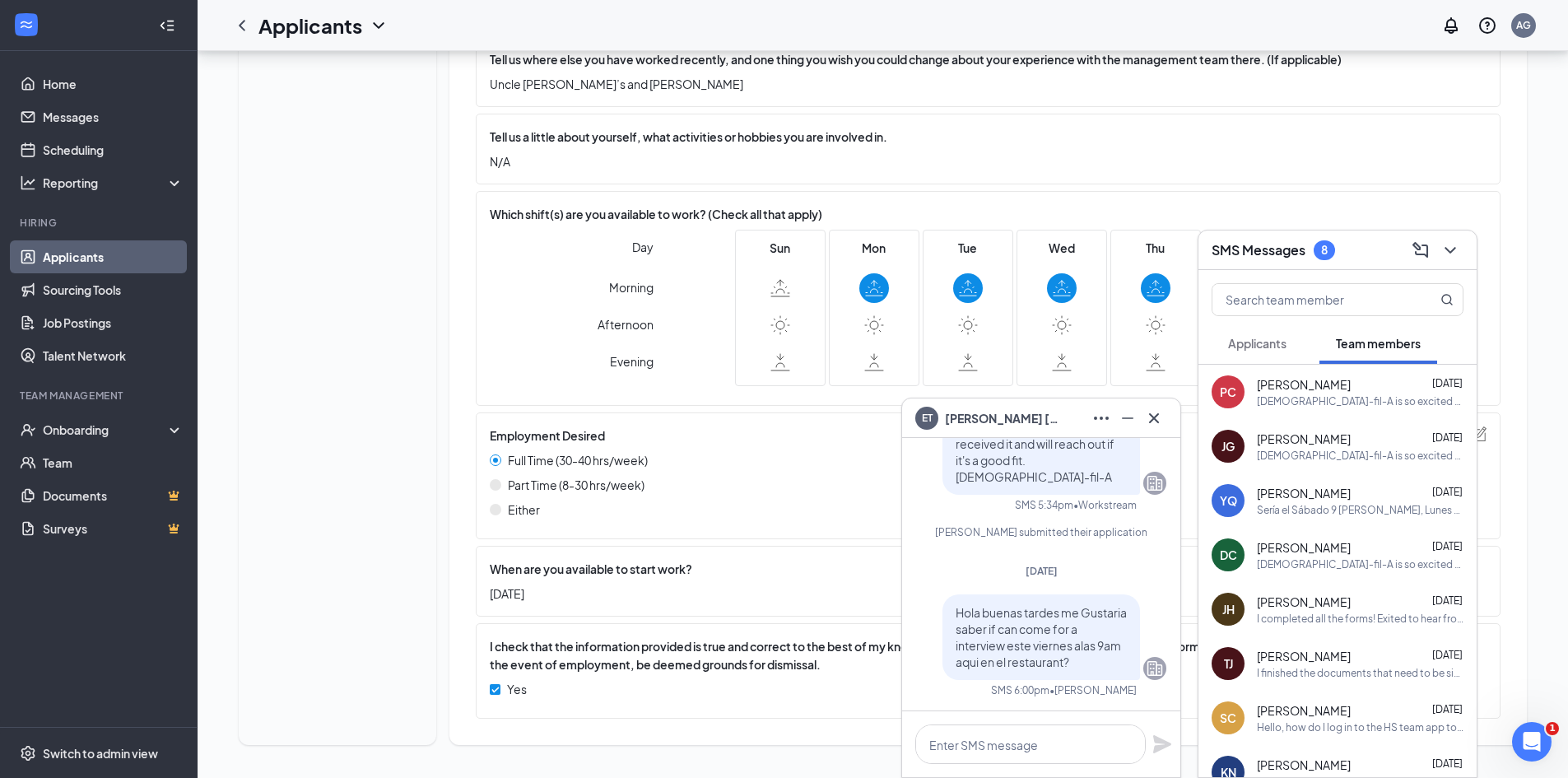
scroll to position [1005, 0]
click at [1157, 414] on icon "Cross" at bounding box center [1153, 418] width 20 height 20
